Goal: Check status: Check status

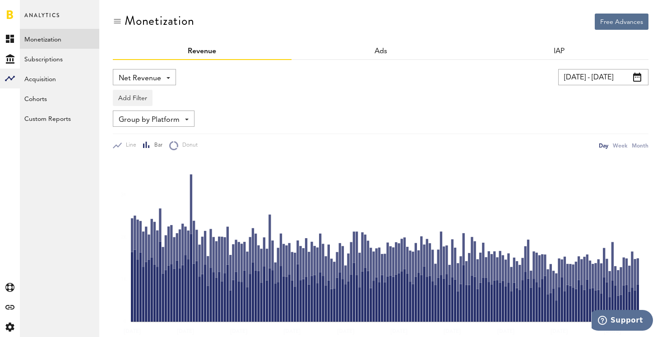
click at [596, 78] on input "[DATE] - [DATE]" at bounding box center [604, 77] width 90 height 16
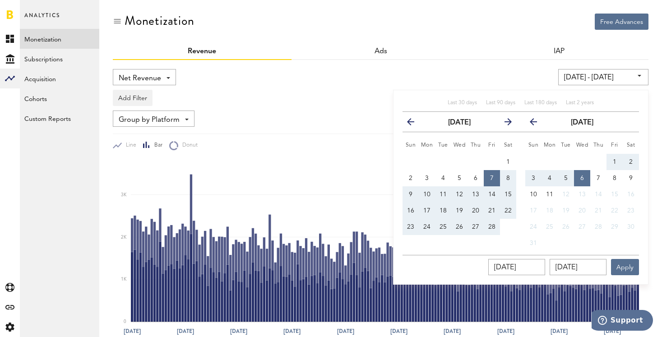
click at [539, 96] on div "Last 30 days Last 90 days Last 180 days Last 2 years previous February 2025 nex…" at bounding box center [521, 187] width 256 height 195
click at [540, 103] on span "Last 180 days" at bounding box center [541, 102] width 33 height 5
type input "11.02.25 - 10.08.25"
type input "11.02.2025"
type input "10.08.2025"
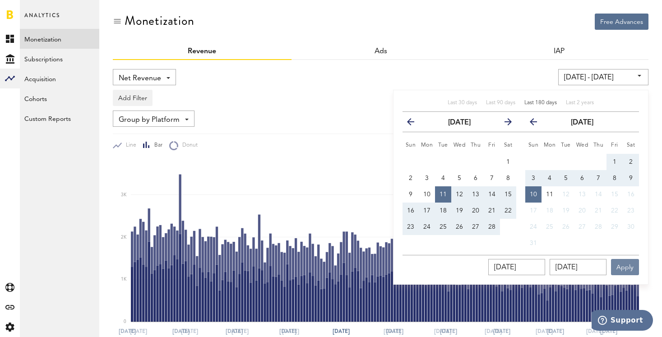
click at [629, 272] on button "Apply" at bounding box center [625, 267] width 28 height 16
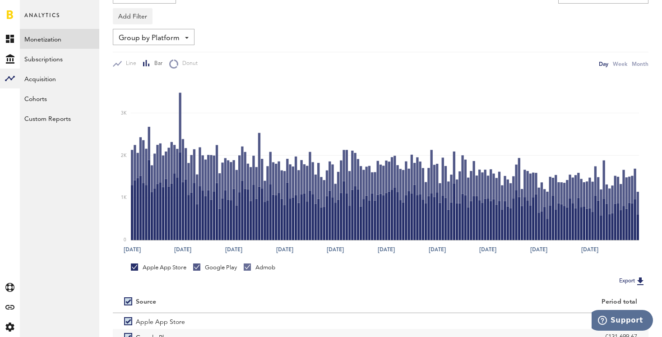
scroll to position [89, 0]
